Goal: Transaction & Acquisition: Purchase product/service

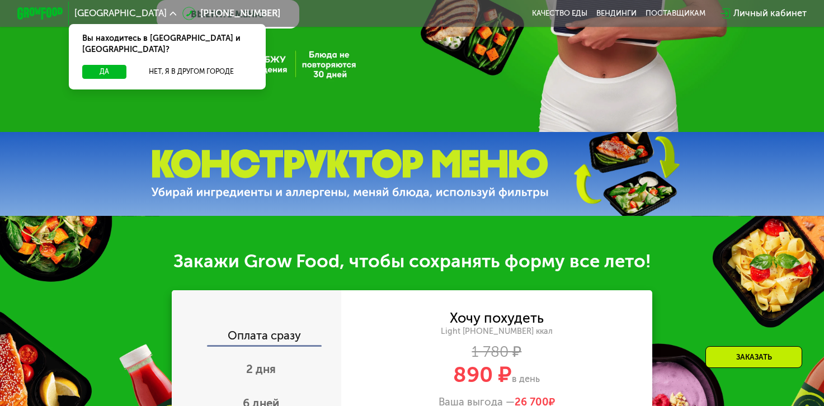
scroll to position [489, 0]
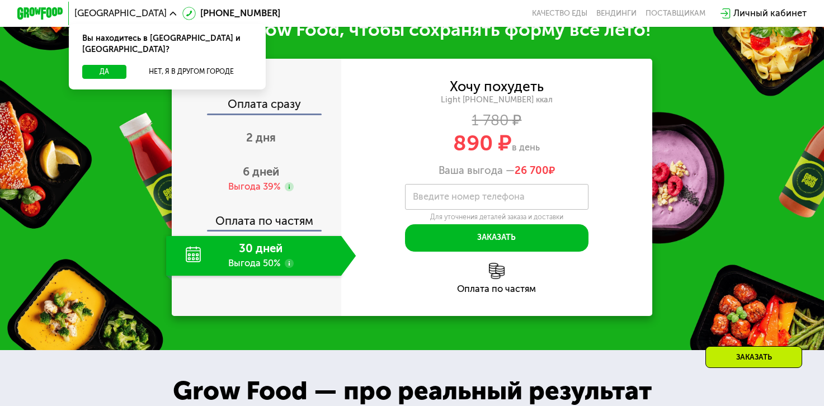
click at [493, 200] on label "Введите номер телефона" at bounding box center [469, 197] width 112 height 6
click at [493, 204] on input "Введите номер телефона" at bounding box center [496, 197] width 183 height 26
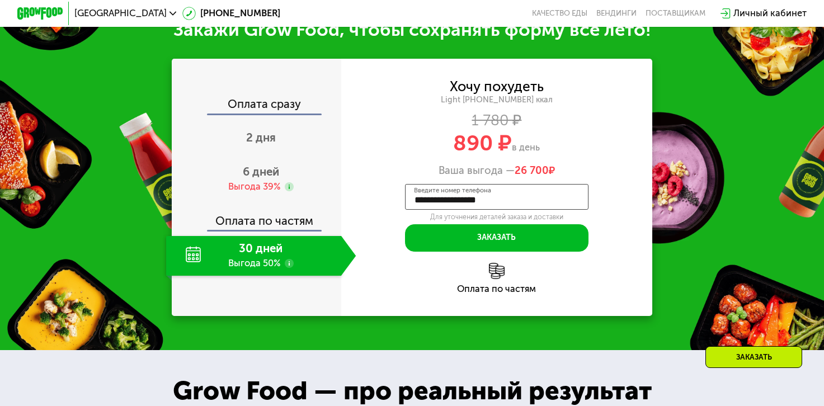
scroll to position [839, 0]
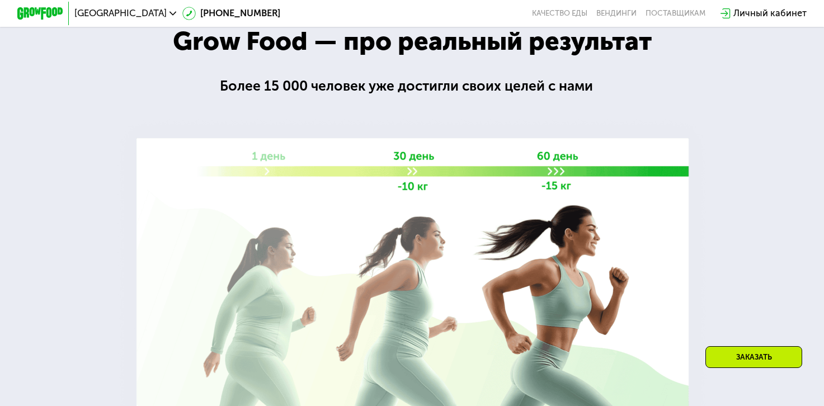
type input "**********"
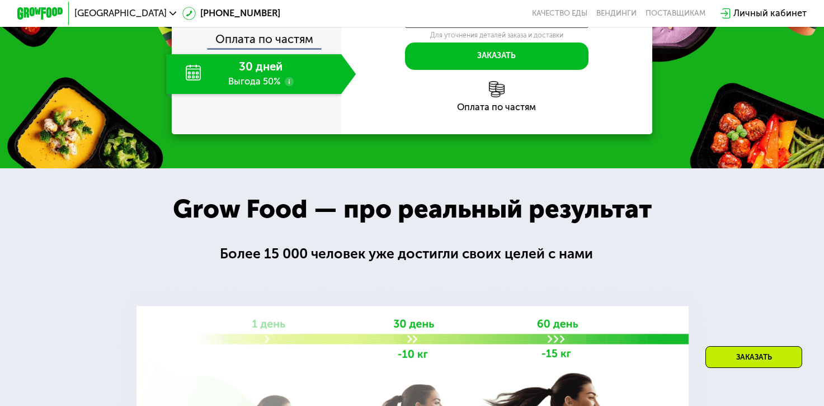
scroll to position [503, 0]
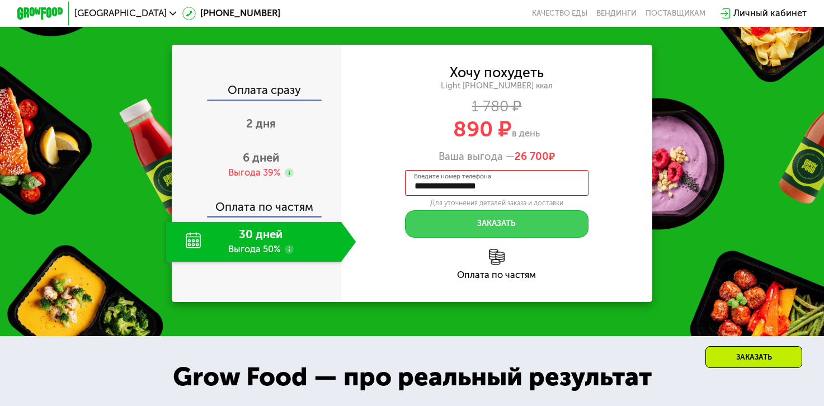
click at [472, 234] on button "Заказать" at bounding box center [496, 223] width 183 height 27
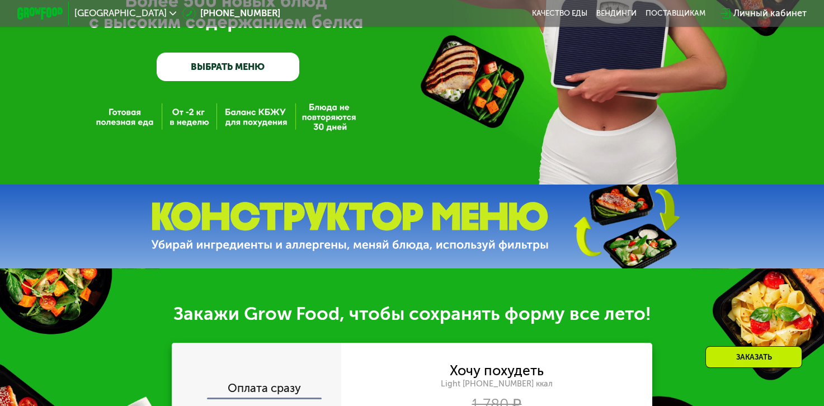
scroll to position [93, 0]
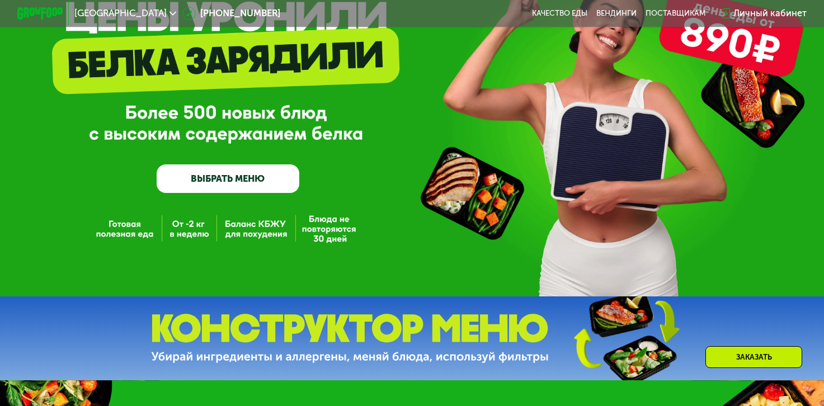
click at [233, 180] on link "ВЫБРАТЬ МЕНЮ" at bounding box center [228, 178] width 143 height 29
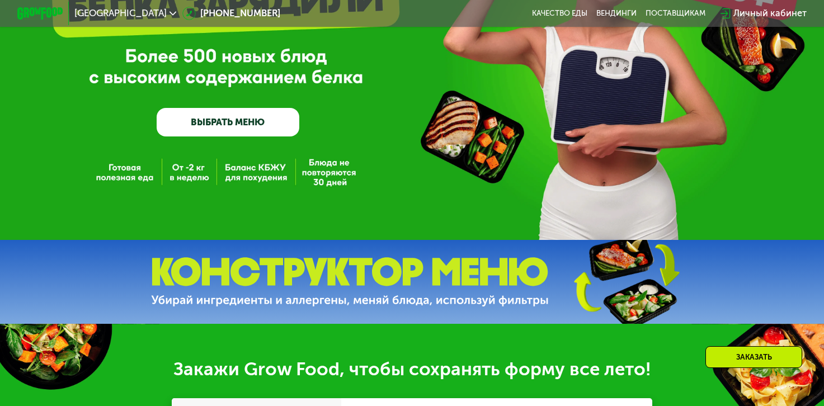
scroll to position [93, 0]
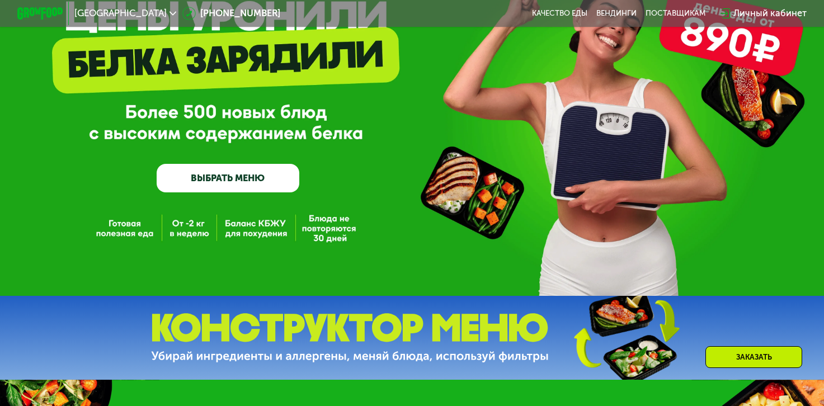
click at [211, 185] on link "ВЫБРАТЬ МЕНЮ" at bounding box center [228, 178] width 143 height 29
click at [223, 178] on link "ВЫБРАТЬ МЕНЮ" at bounding box center [228, 178] width 143 height 29
